Goal: Find specific page/section: Find specific page/section

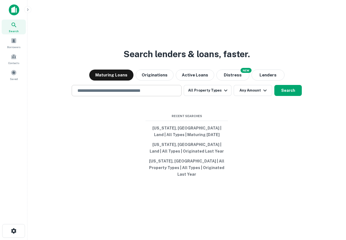
click at [159, 96] on div "​" at bounding box center [127, 90] width 110 height 11
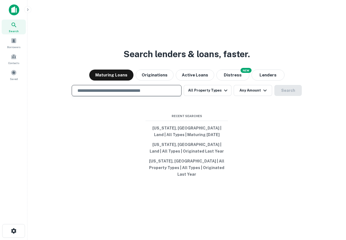
click at [264, 140] on div "Search lenders & loans, faster. Maturing Loans Originations Active Loans NEW Di…" at bounding box center [187, 133] width 310 height 240
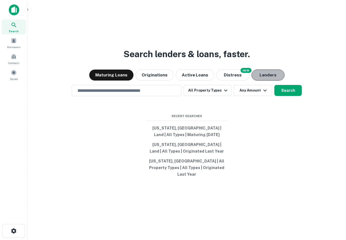
click at [261, 80] on button "Lenders" at bounding box center [267, 74] width 33 height 11
click at [119, 80] on button "Maturing Loans" at bounding box center [111, 74] width 44 height 11
click at [88, 4] on main "Search lenders & loans, faster. Maturing Loans Originations Active Loans NEW Di…" at bounding box center [186, 120] width 318 height 240
